Goal: Find specific page/section: Find specific page/section

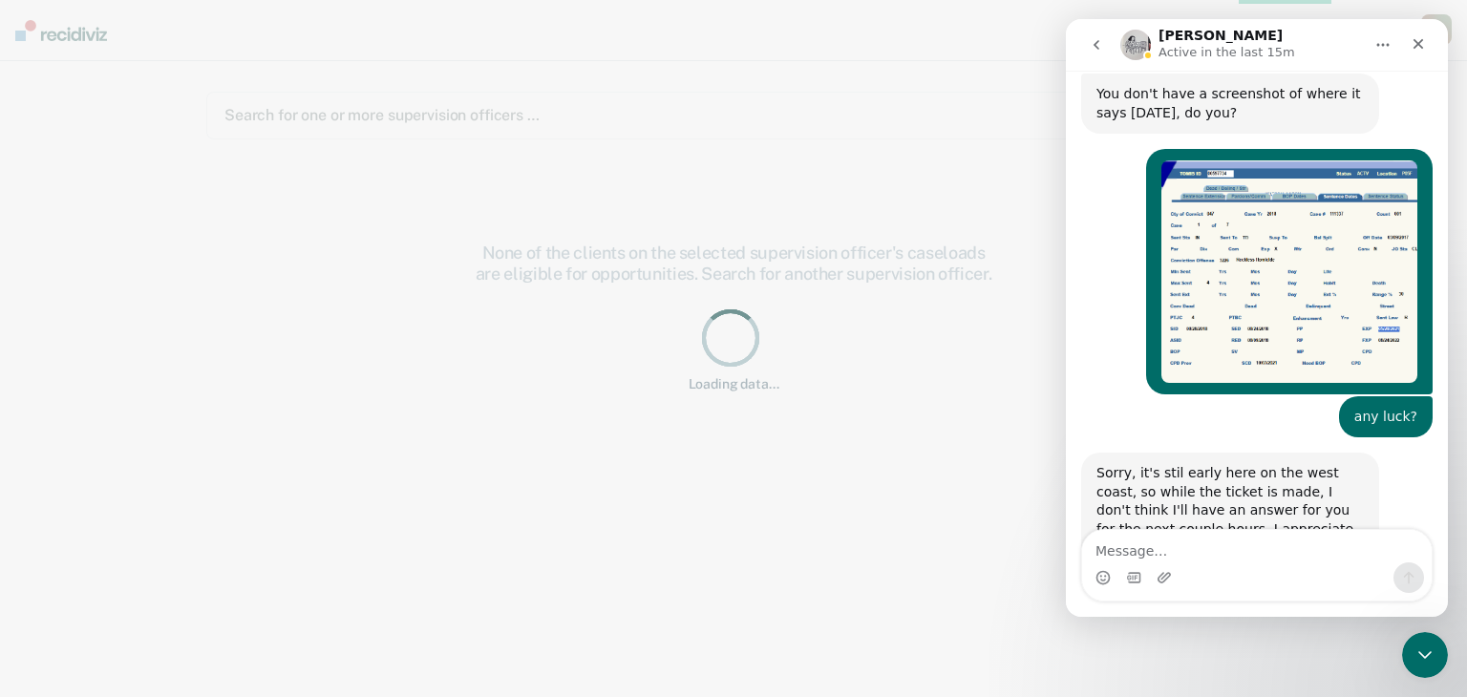
scroll to position [728, 0]
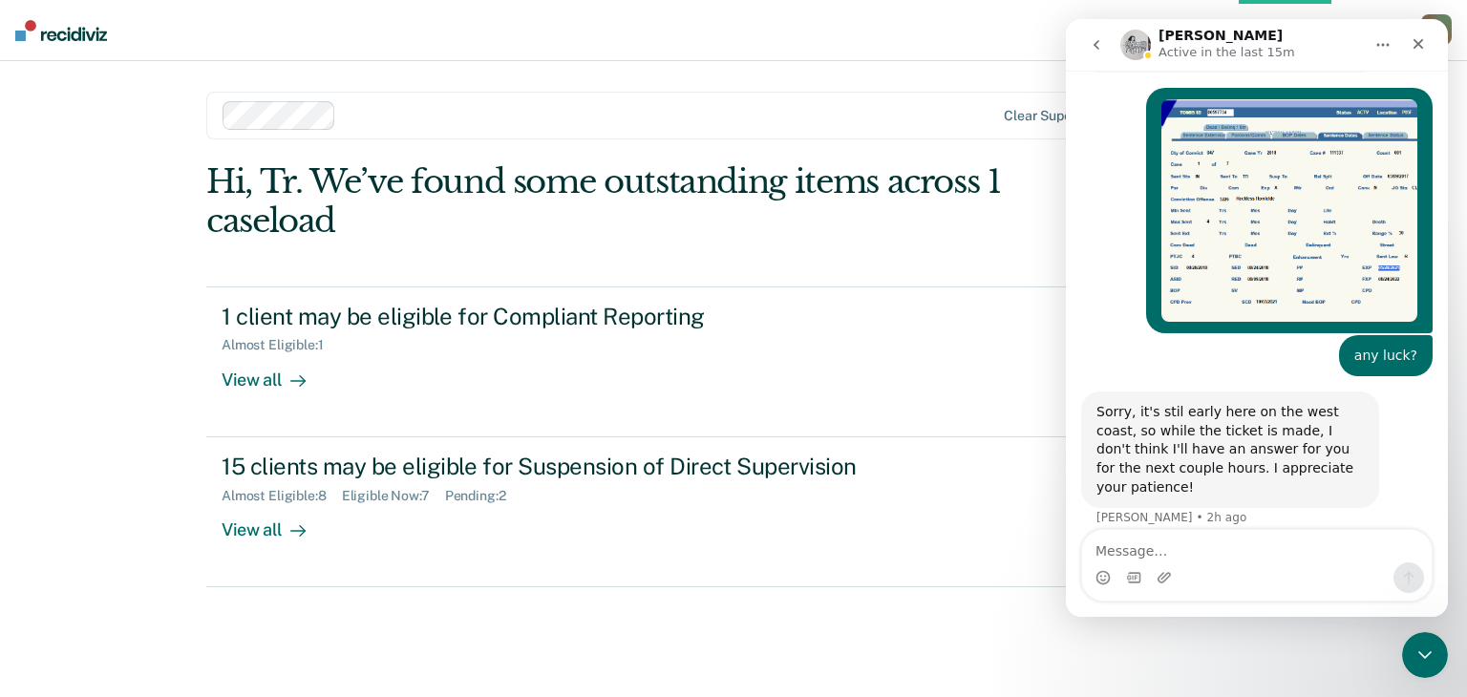
click at [73, 268] on div "Opportunities Client s [PERSON_NAME] T W Profile How it works Log Out Clear sup…" at bounding box center [733, 348] width 1467 height 697
click at [103, 139] on div "Opportunities Client s [PERSON_NAME] T W Profile How it works Log Out Clear sup…" at bounding box center [733, 348] width 1467 height 697
click at [142, 214] on div "Opportunities Client s [PERSON_NAME] T W Profile How it works Log Out Clear sup…" at bounding box center [733, 348] width 1467 height 697
click at [105, 288] on div "Opportunities Client s [PERSON_NAME] T W Profile How it works Log Out Clear sup…" at bounding box center [733, 348] width 1467 height 697
click at [1413, 47] on icon "Close" at bounding box center [1418, 43] width 15 height 15
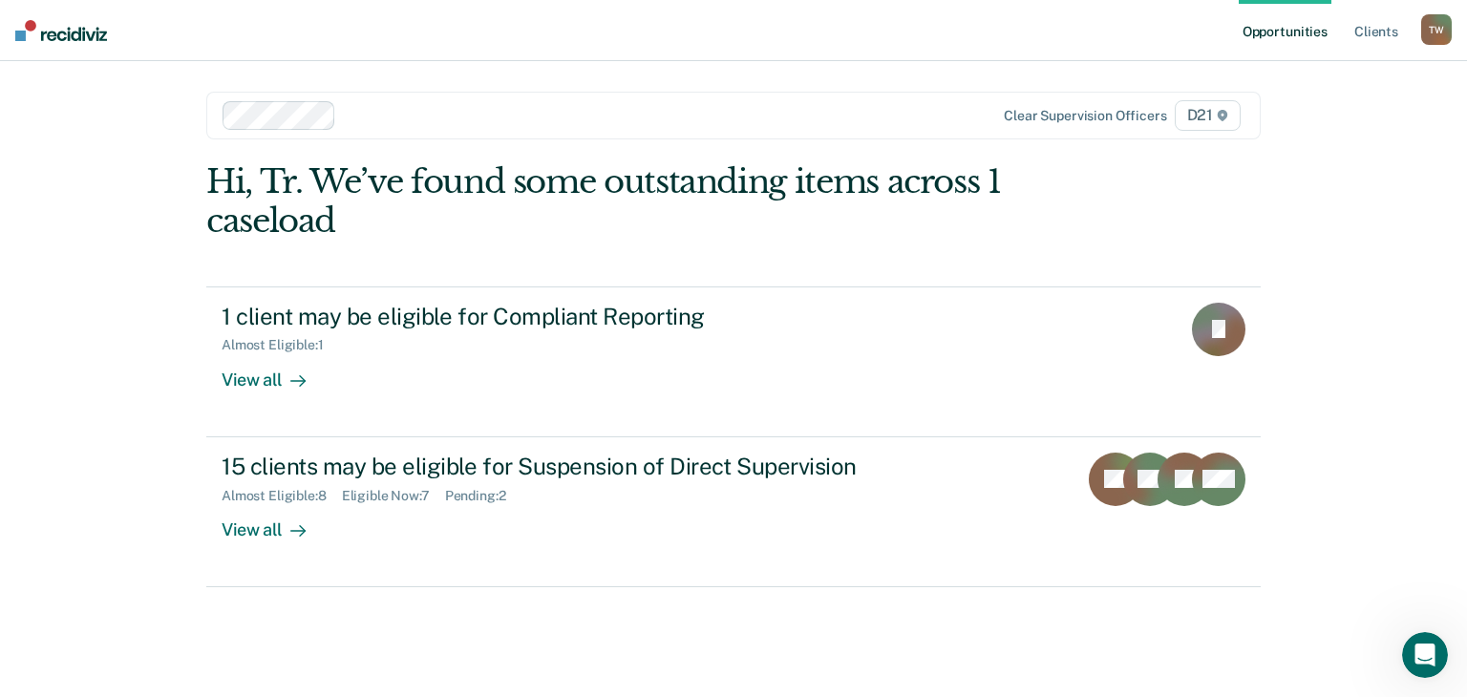
click at [1427, 29] on div "T W" at bounding box center [1437, 29] width 31 height 31
click at [1299, 77] on link "Profile" at bounding box center [1360, 78] width 154 height 16
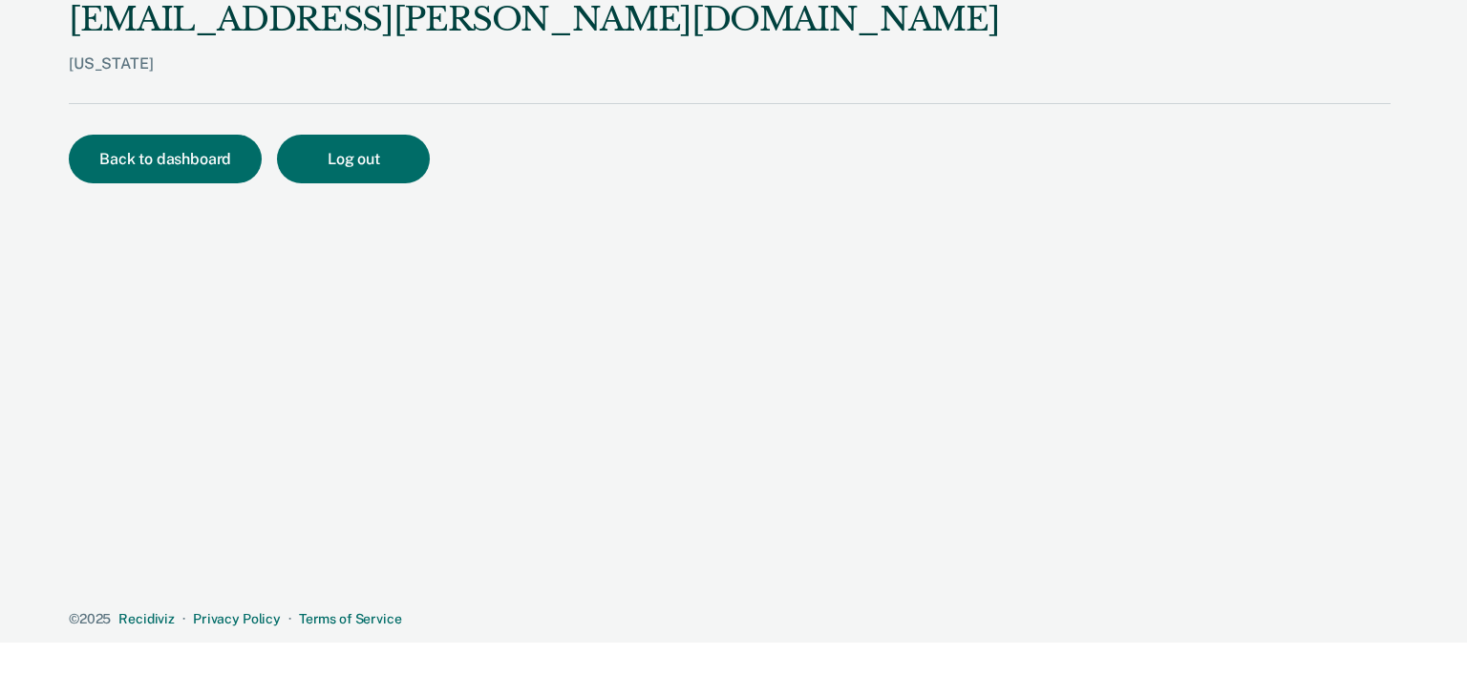
scroll to position [667, 0]
click at [219, 150] on button "Back to dashboard" at bounding box center [165, 159] width 193 height 49
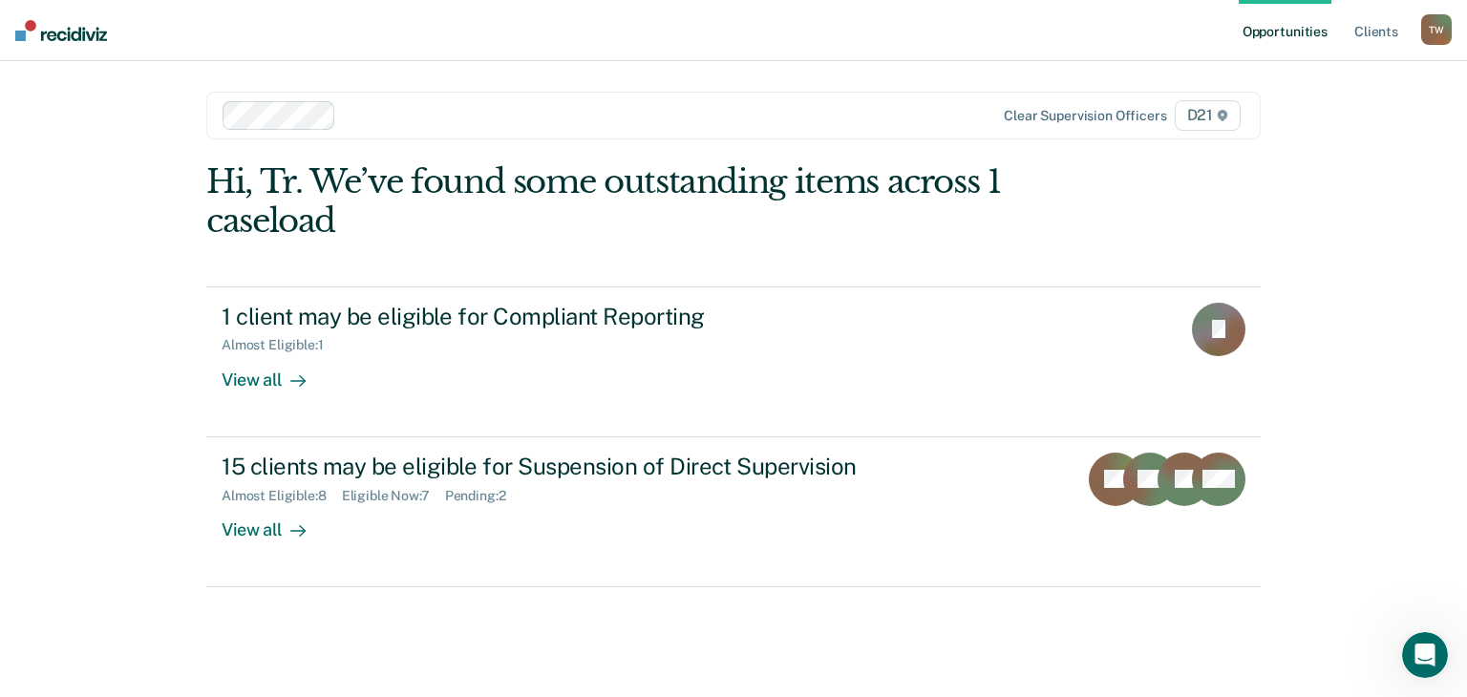
scroll to position [728, 0]
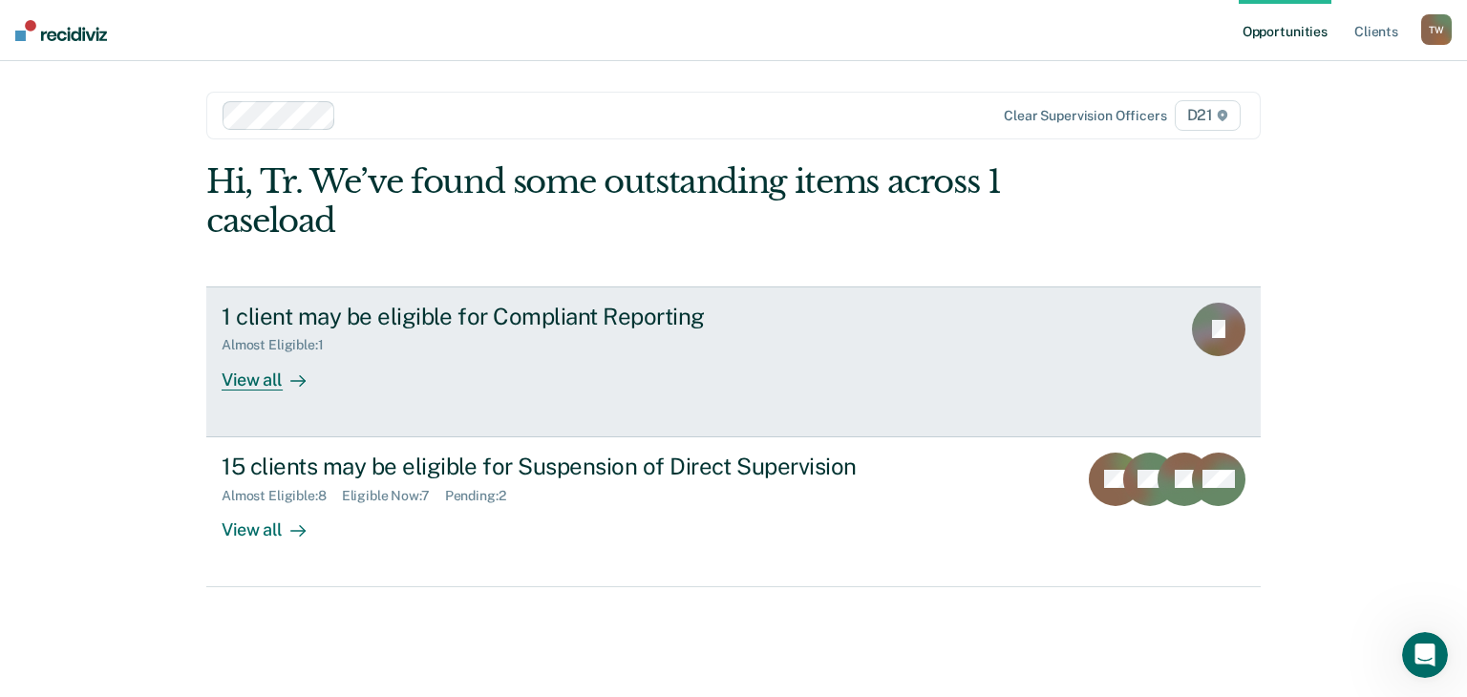
click at [260, 382] on div "View all" at bounding box center [275, 371] width 107 height 37
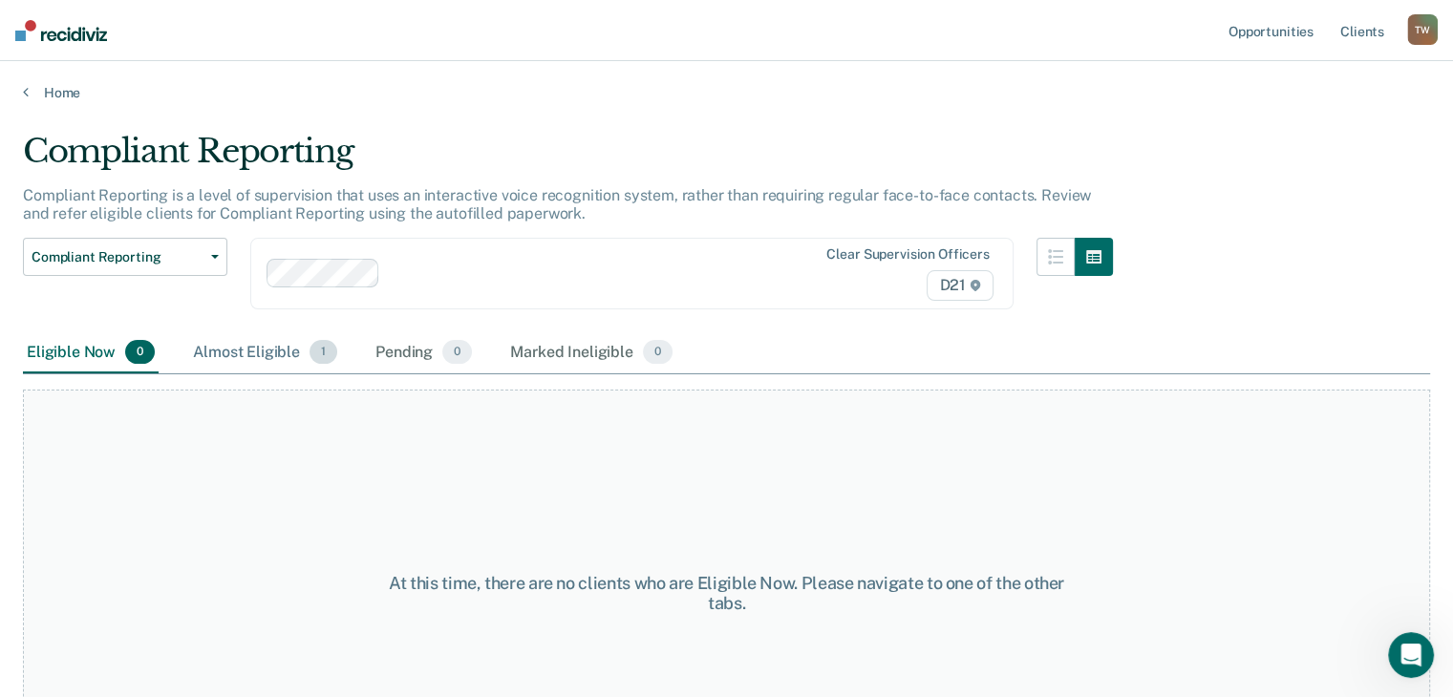
click at [273, 353] on div "Almost Eligible 1" at bounding box center [265, 353] width 152 height 42
